Goal: Task Accomplishment & Management: Use online tool/utility

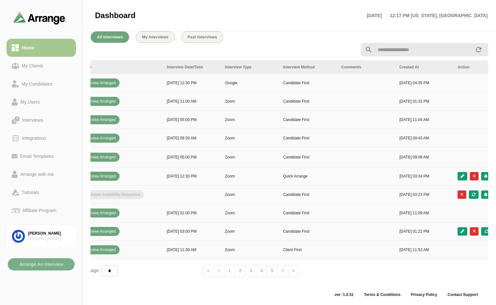
scroll to position [0, 234]
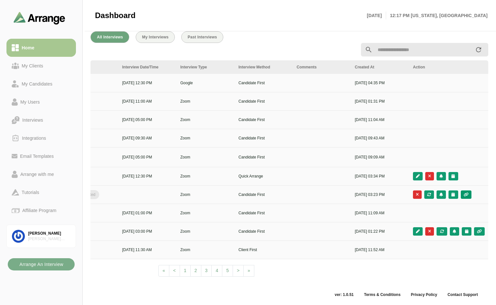
click at [466, 191] on button "button" at bounding box center [466, 195] width 11 height 8
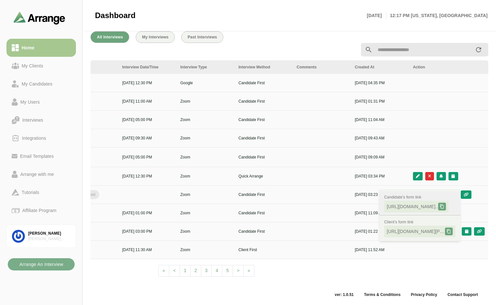
click at [444, 205] on icon at bounding box center [442, 207] width 5 height 5
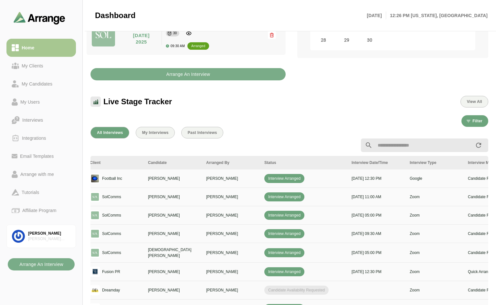
scroll to position [236, 0]
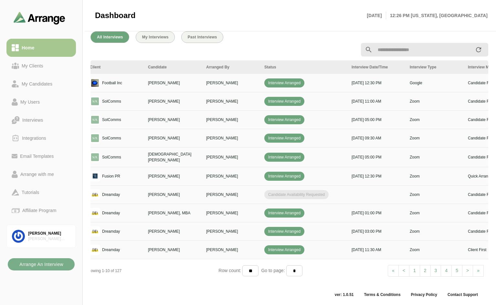
click at [466, 268] on link "> Next" at bounding box center [467, 271] width 11 height 12
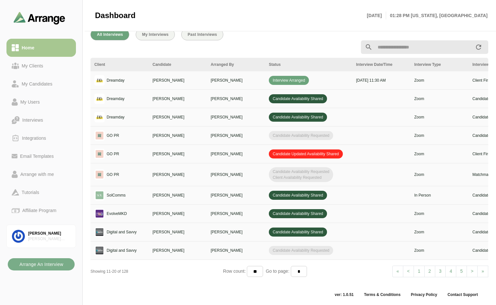
scroll to position [242, 0]
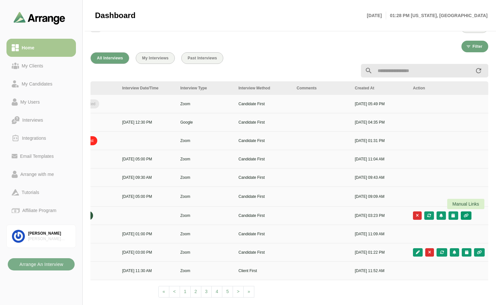
scroll to position [236, 0]
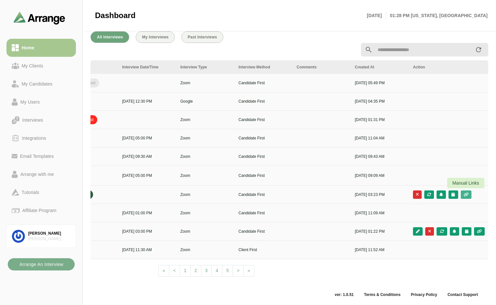
click at [465, 193] on icon "button" at bounding box center [466, 195] width 5 height 4
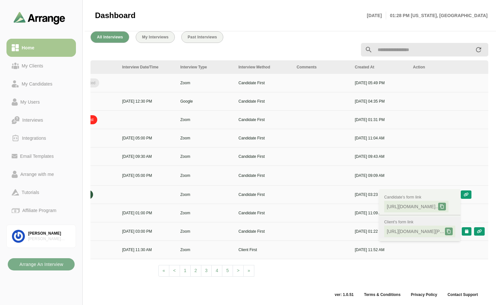
click at [450, 230] on icon at bounding box center [449, 232] width 5 height 5
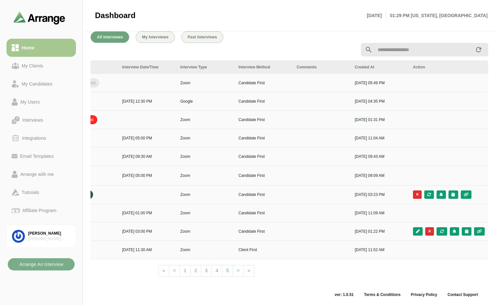
scroll to position [0, 0]
